Goal: Task Accomplishment & Management: Manage account settings

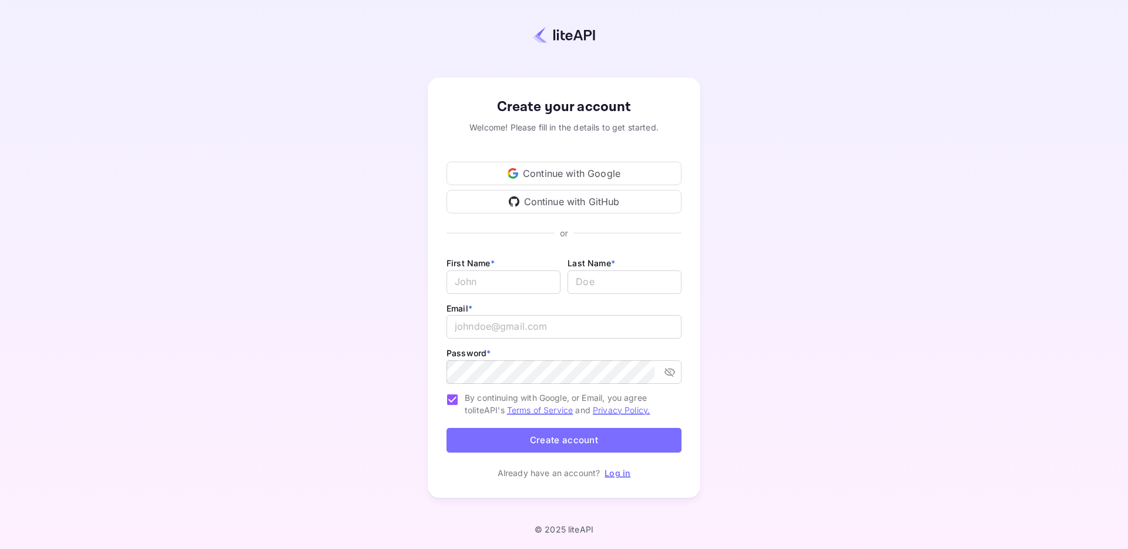
click at [584, 170] on div "Continue with Google" at bounding box center [563, 173] width 235 height 23
click at [618, 469] on link "Log in" at bounding box center [617, 472] width 26 height 10
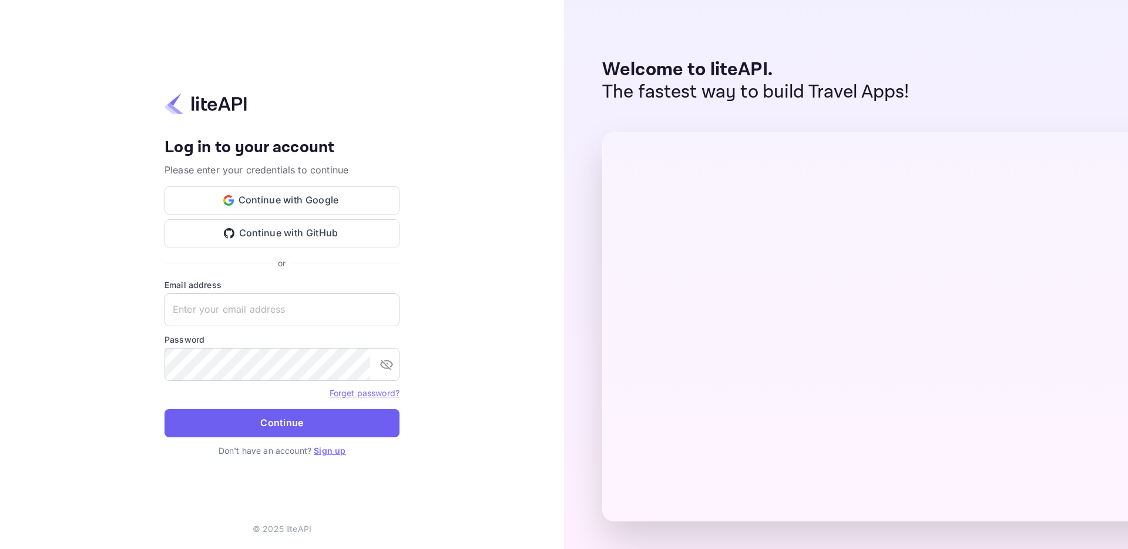
type input "[EMAIL_ADDRESS][DOMAIN_NAME]"
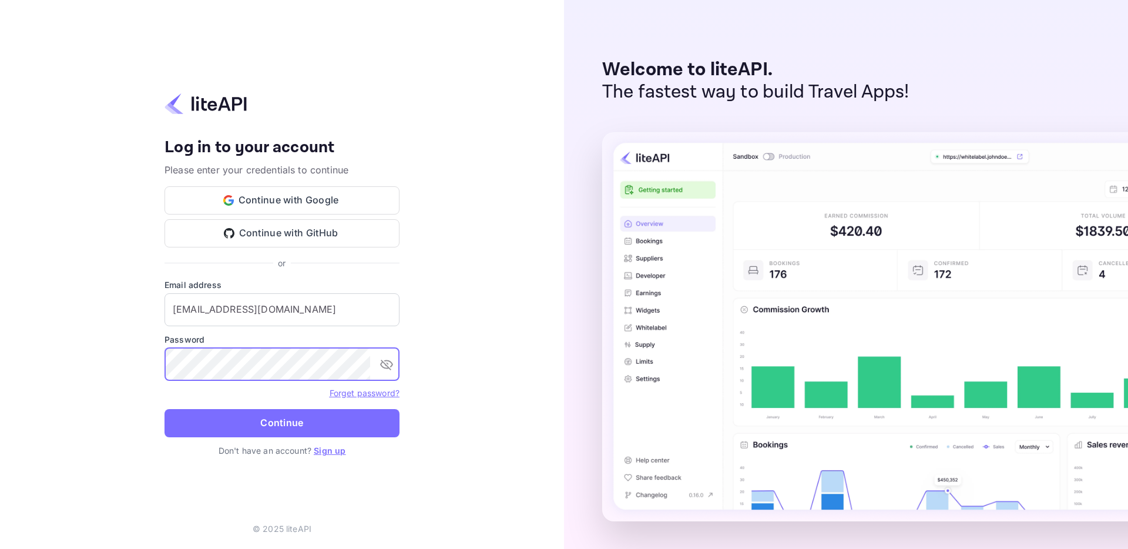
click at [311, 413] on button "Continue" at bounding box center [281, 423] width 235 height 28
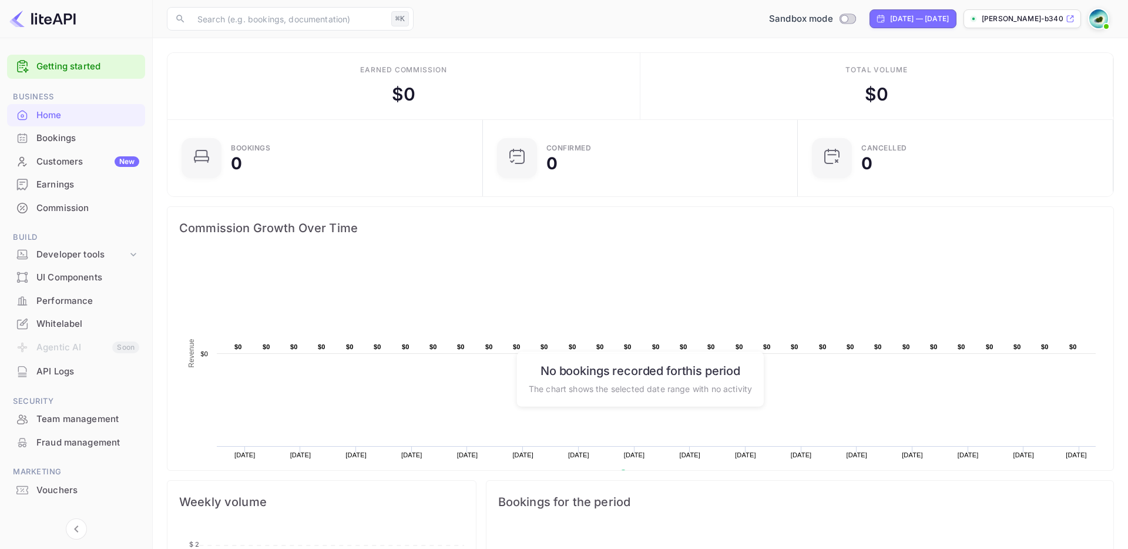
scroll to position [9, 0]
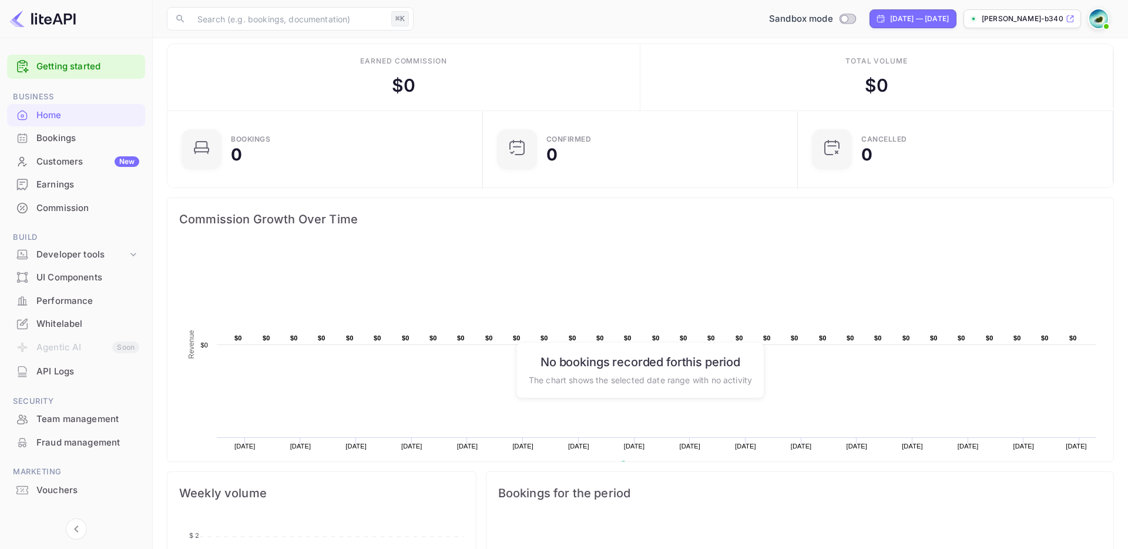
click at [82, 315] on div "Whitelabel" at bounding box center [76, 323] width 138 height 23
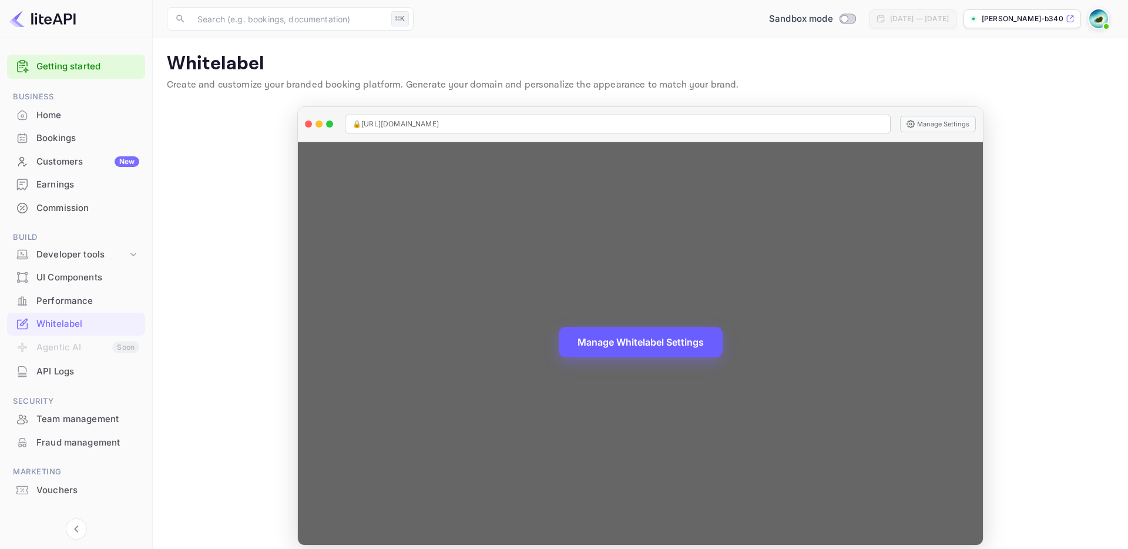
click at [677, 351] on button "Manage Whitelabel Settings" at bounding box center [641, 342] width 164 height 31
